Goal: Information Seeking & Learning: Learn about a topic

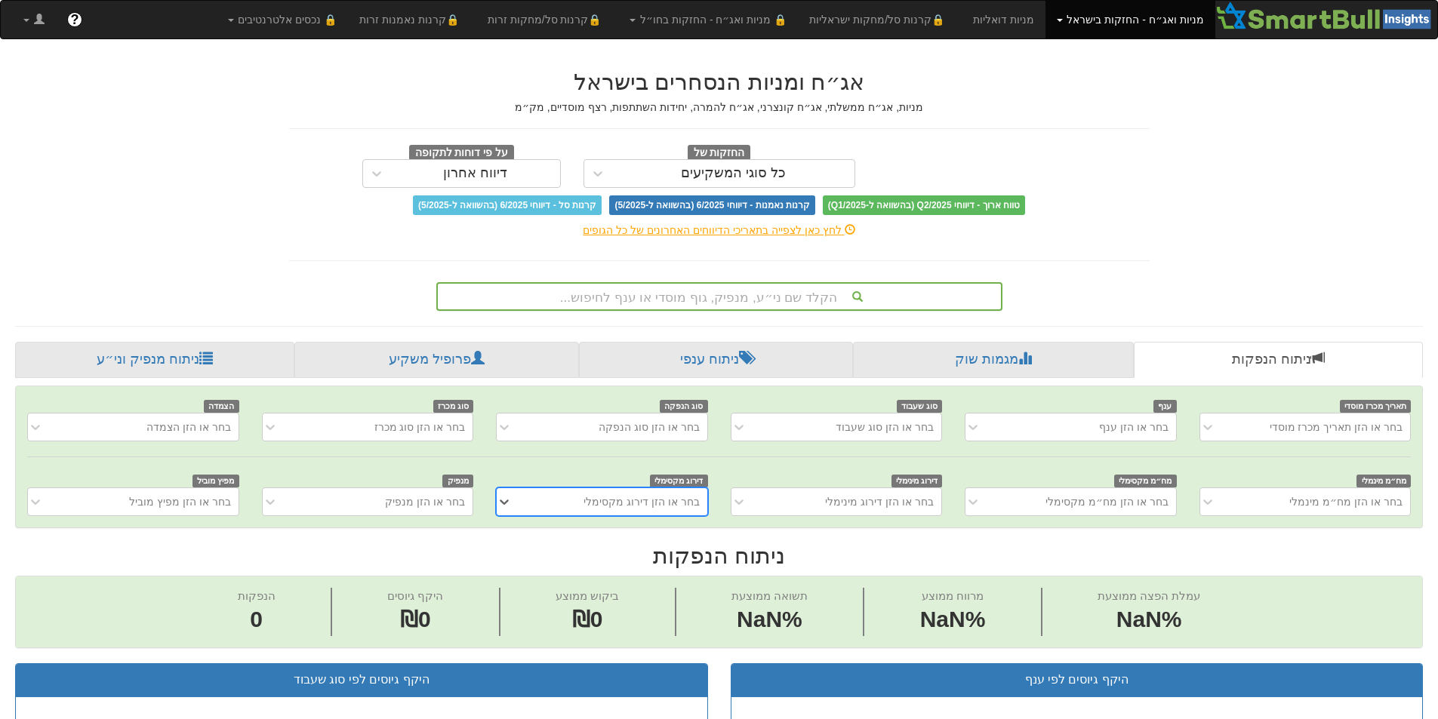
scroll to position [0, 11]
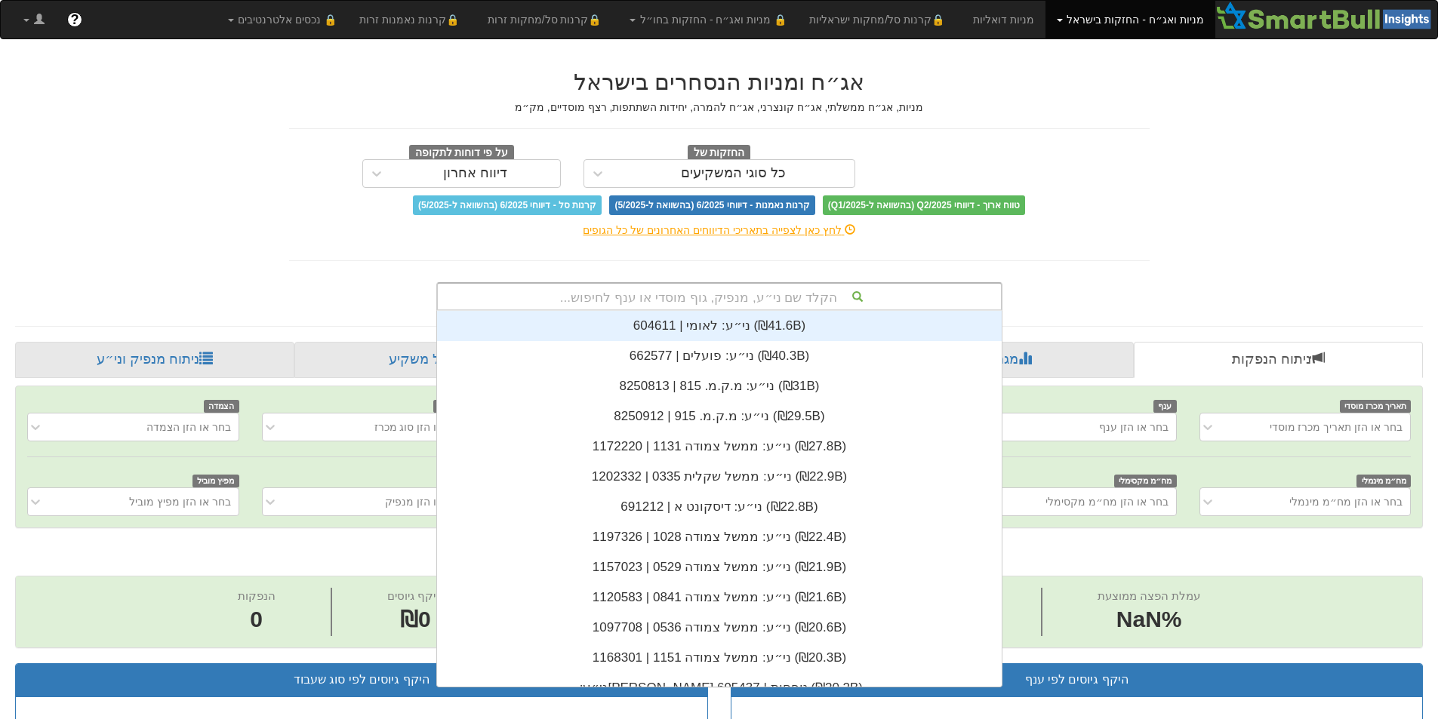
click at [753, 300] on div "הקלד שם ני״ע, מנפיק, גוף מוסדי או ענף לחיפוש..." at bounding box center [719, 297] width 563 height 26
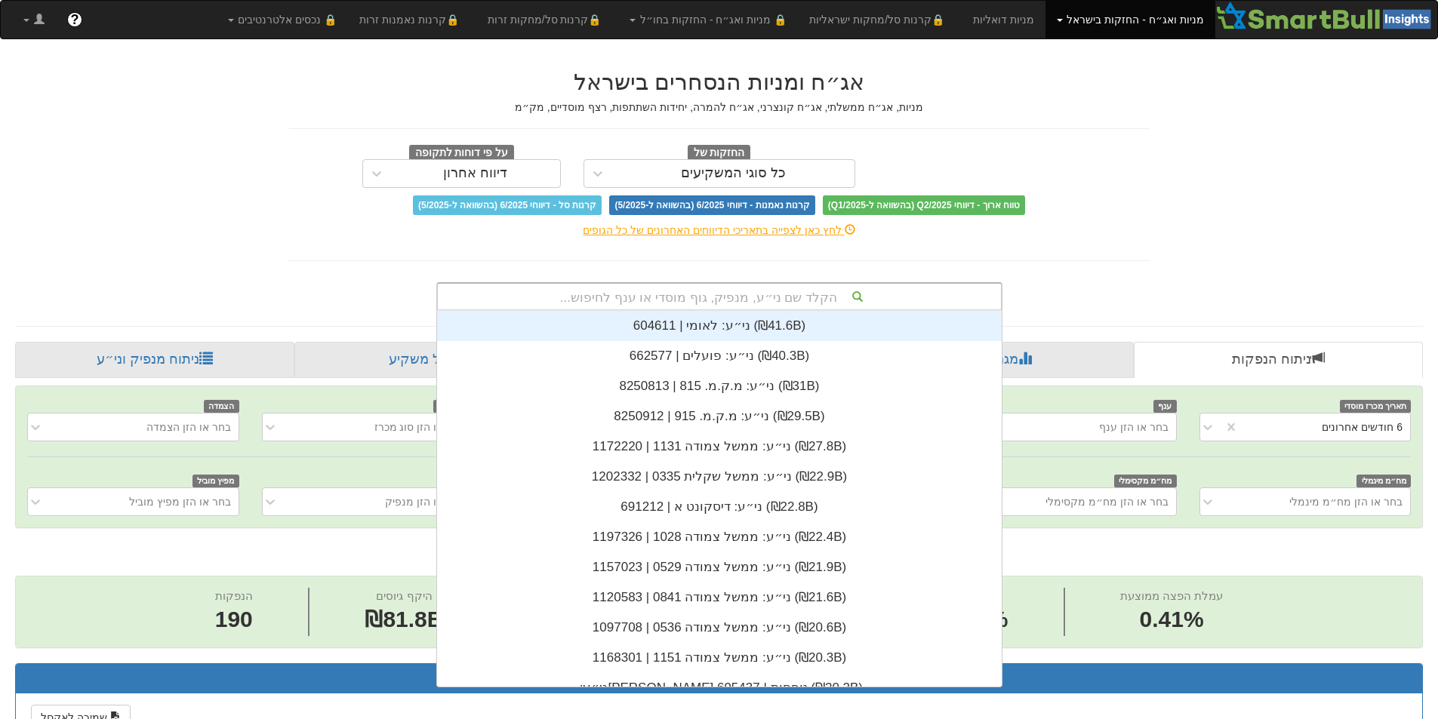
scroll to position [0, 0]
type input "אשט"
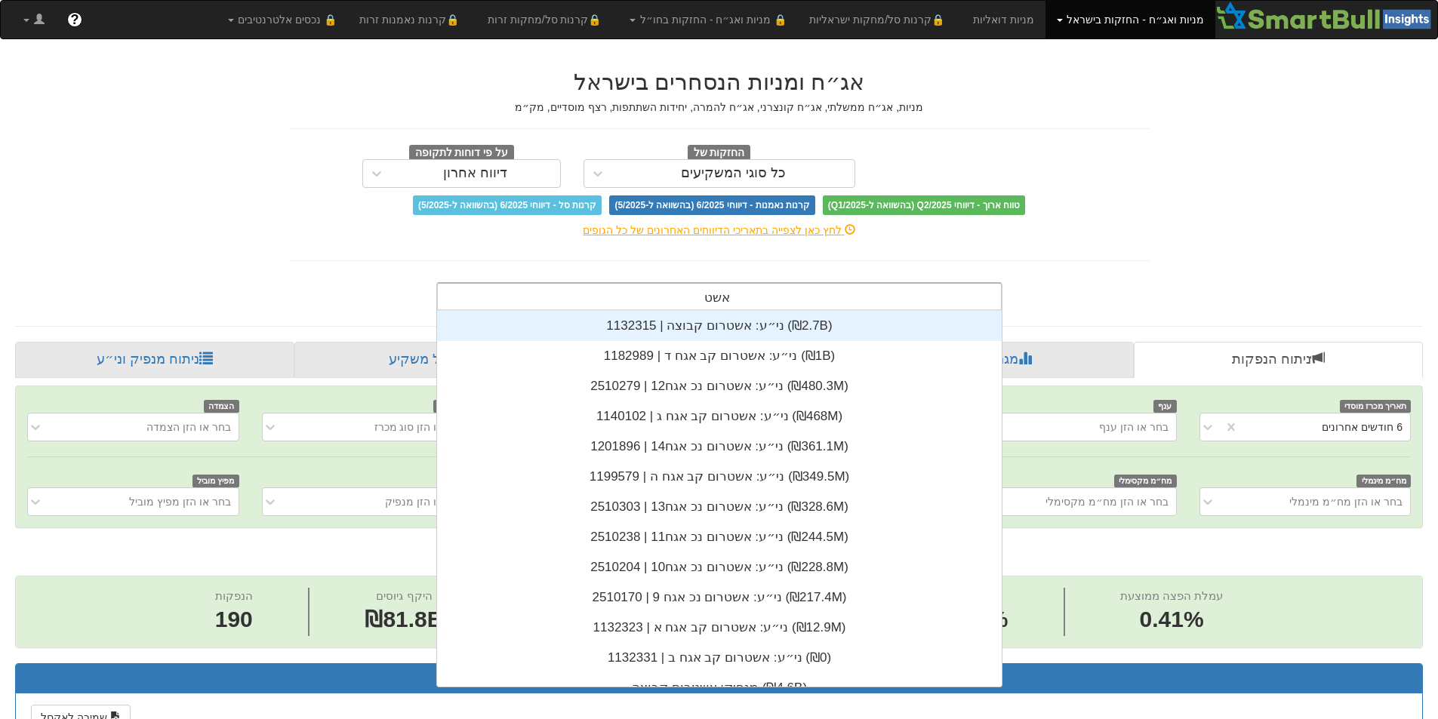
click at [805, 326] on div "ני״ע: ‏אשטרום קבוצה | 1132315 ‎(₪2.7B)‎" at bounding box center [719, 326] width 565 height 30
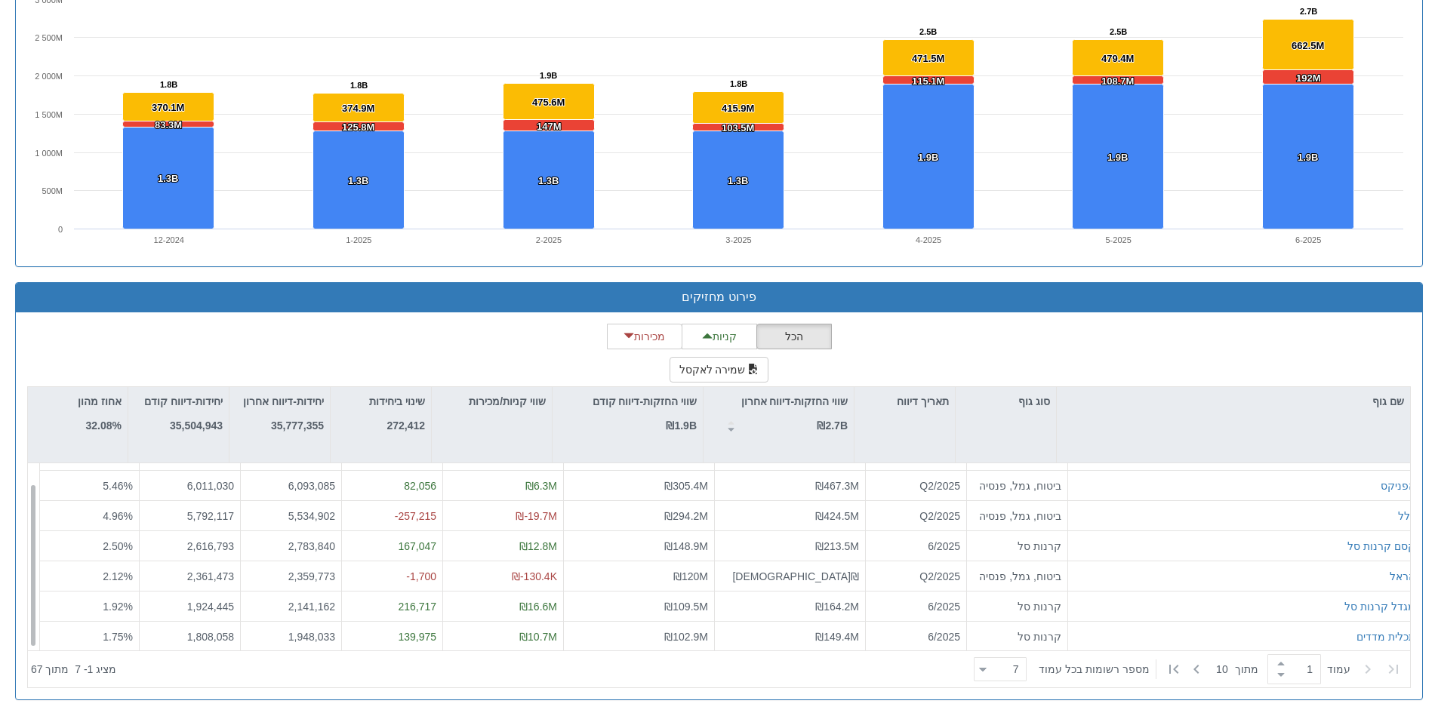
scroll to position [24, 0]
